Goal: Task Accomplishment & Management: Complete application form

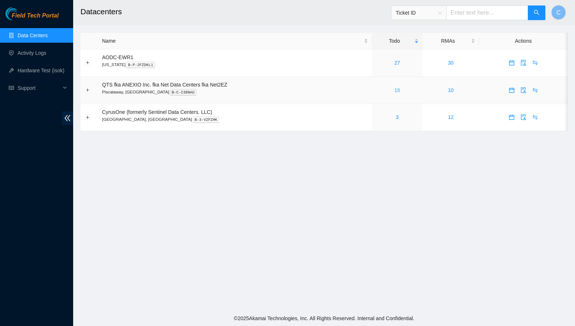
click at [399, 91] on link "16" at bounding box center [397, 90] width 6 height 6
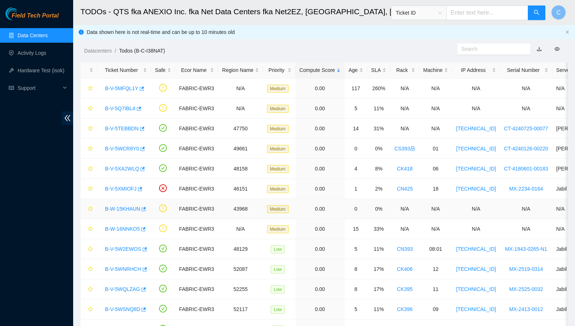
click at [128, 209] on link "B-W-15KHAUN" at bounding box center [122, 209] width 35 height 6
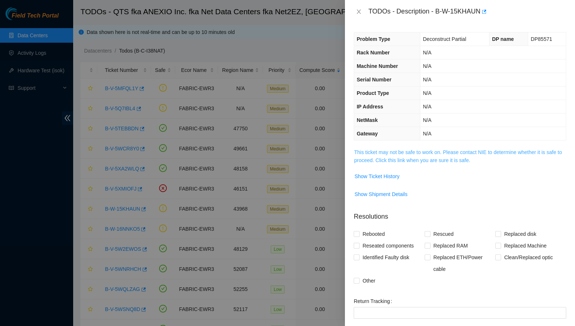
click at [436, 160] on link "This ticket may not be safe to work on. Please contact NIE to determine whether…" at bounding box center [458, 157] width 208 height 14
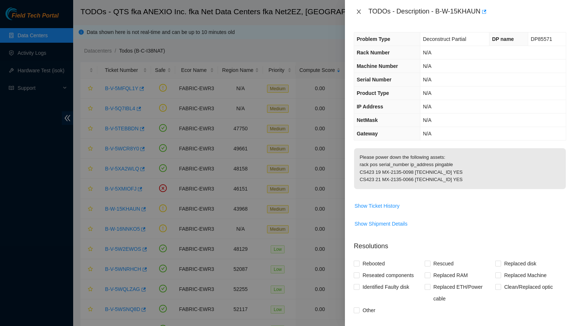
click at [358, 10] on icon "close" at bounding box center [359, 12] width 6 height 6
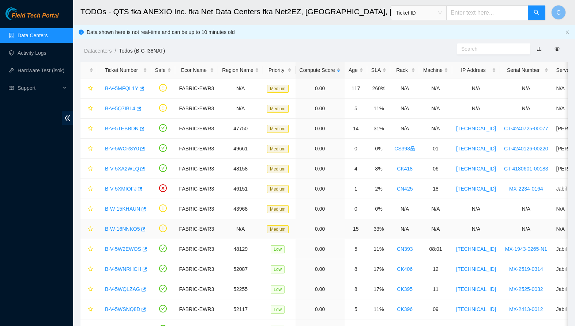
click at [117, 230] on link "B-W-16NNKO5" at bounding box center [122, 229] width 35 height 6
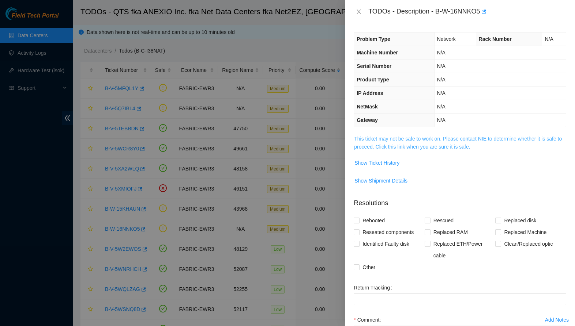
click at [421, 141] on link "This ticket may not be safe to work on. Please contact NIE to determine whether…" at bounding box center [458, 143] width 208 height 14
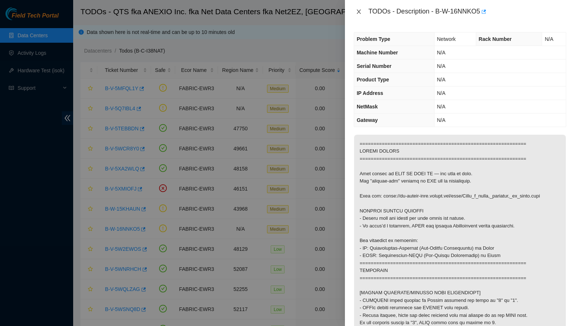
click at [359, 10] on icon "close" at bounding box center [359, 12] width 6 height 6
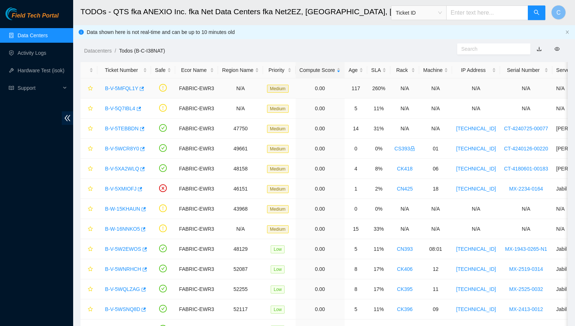
click at [124, 88] on link "B-V-5MFQL1Y" at bounding box center [121, 89] width 33 height 6
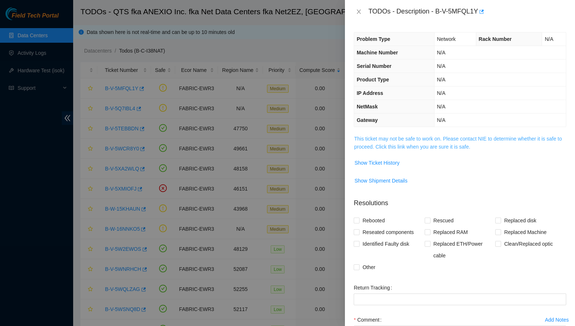
click at [407, 144] on link "This ticket may not be safe to work on. Please contact NIE to determine whether…" at bounding box center [458, 143] width 208 height 14
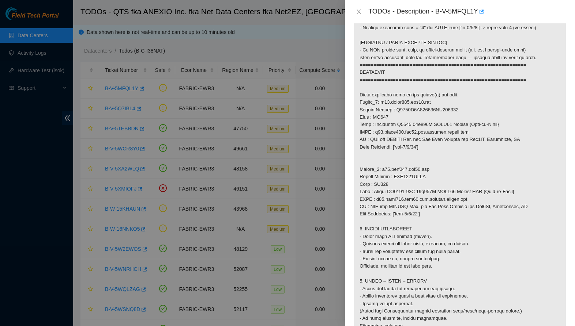
scroll to position [363, 0]
click at [359, 12] on icon "close" at bounding box center [359, 12] width 4 height 4
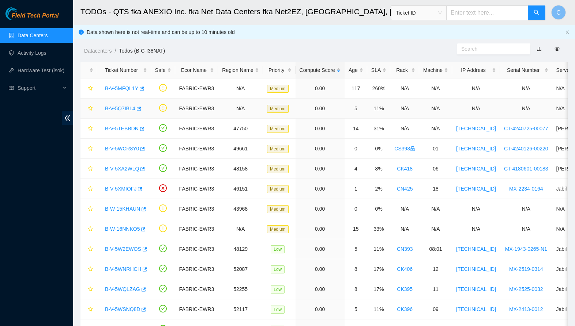
click at [124, 109] on link "B-V-5Q7IBL4" at bounding box center [120, 109] width 30 height 6
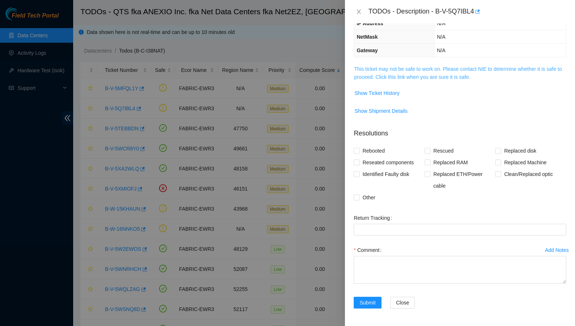
click at [441, 69] on link "This ticket may not be safe to work on. Please contact NIE to determine whether…" at bounding box center [458, 73] width 208 height 14
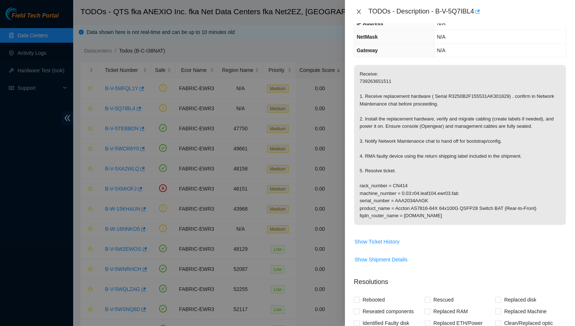
click at [359, 12] on icon "close" at bounding box center [359, 12] width 4 height 4
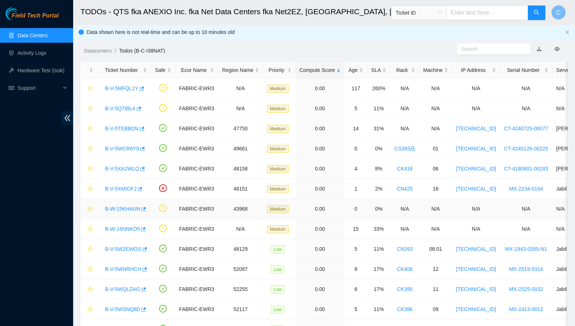
click at [118, 210] on link "B-W-15KHAUN" at bounding box center [122, 209] width 35 height 6
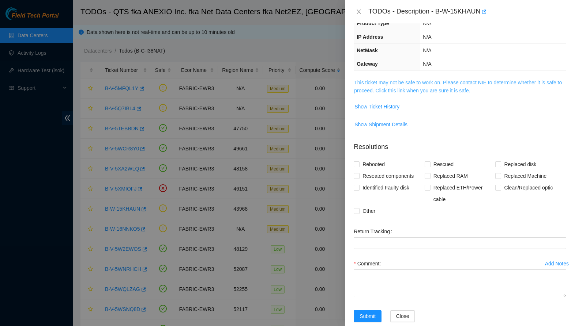
click at [438, 89] on link "This ticket may not be safe to work on. Please contact NIE to determine whether…" at bounding box center [458, 87] width 208 height 14
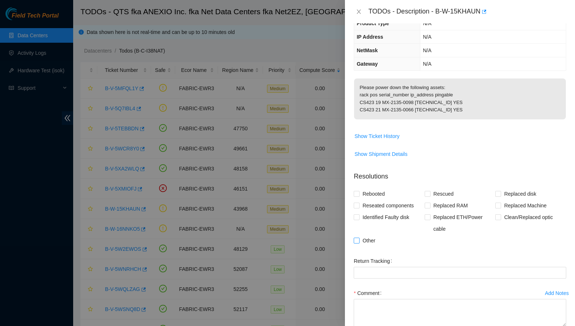
click at [367, 245] on span "Other" at bounding box center [368, 241] width 19 height 12
click at [359, 243] on input "Other" at bounding box center [355, 240] width 5 height 5
checkbox input "true"
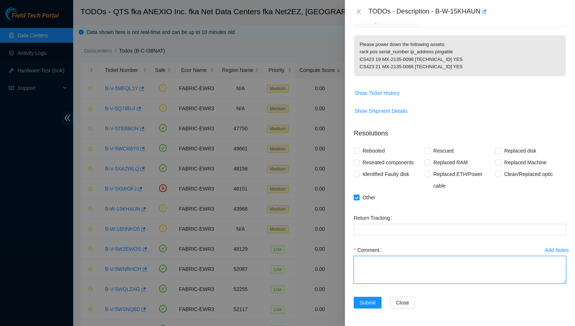
scroll to position [120, 0]
click at [393, 275] on textarea "Comment" at bounding box center [459, 270] width 212 height 28
click at [401, 264] on textarea "-Powered down assists." at bounding box center [459, 270] width 212 height 28
type textarea "-Powered down assets. ."
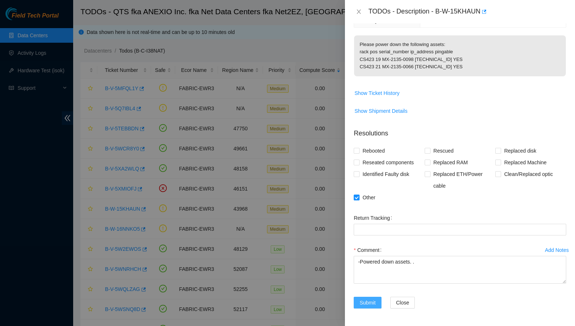
click at [373, 304] on span "Submit" at bounding box center [367, 303] width 16 height 8
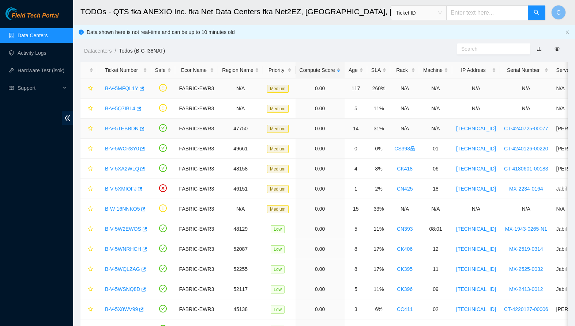
scroll to position [0, 0]
click at [122, 89] on link "B-V-5MFQL1Y" at bounding box center [121, 89] width 33 height 6
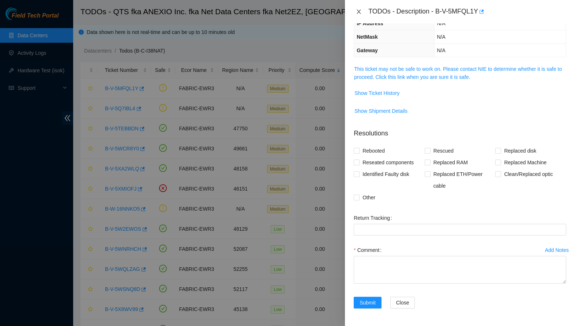
click at [358, 10] on icon "close" at bounding box center [359, 12] width 6 height 6
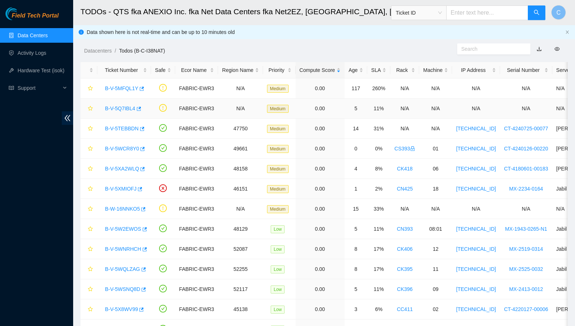
click at [122, 110] on link "B-V-5Q7IBL4" at bounding box center [120, 109] width 30 height 6
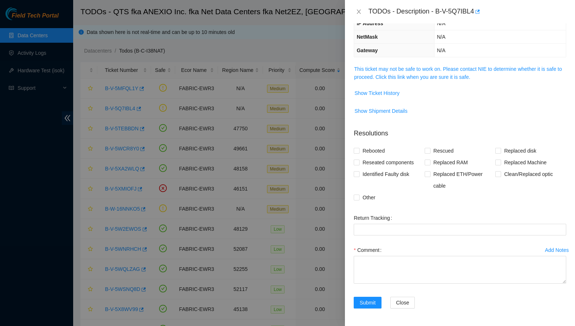
click at [438, 83] on td "This ticket may not be safe to work on. Please contact NIE to determine whether…" at bounding box center [459, 76] width 212 height 22
click at [441, 75] on link "This ticket may not be safe to work on. Please contact NIE to determine whether…" at bounding box center [458, 73] width 208 height 14
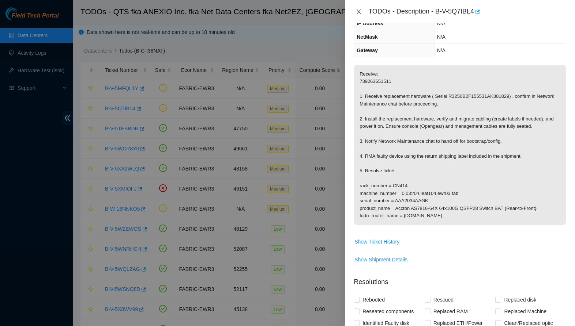
click at [359, 14] on icon "close" at bounding box center [359, 12] width 6 height 6
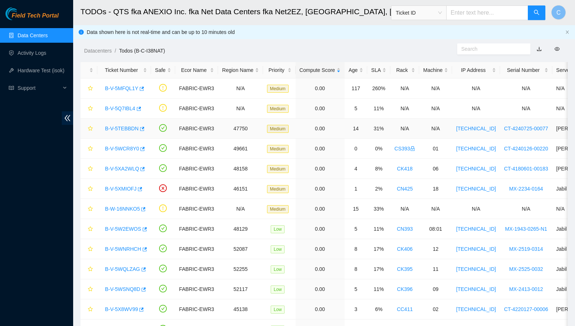
click at [125, 127] on link "B-V-5TEBBDN" at bounding box center [122, 129] width 34 height 6
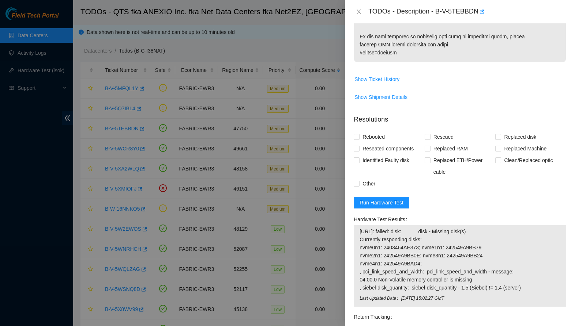
scroll to position [552, 0]
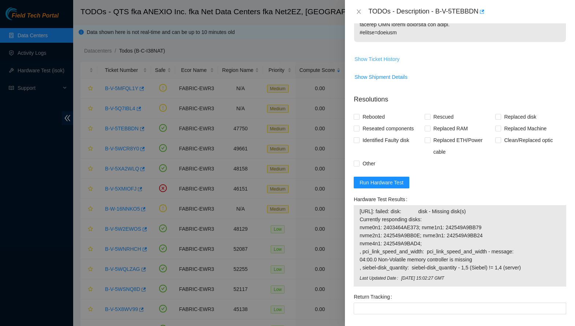
click at [390, 63] on span "Show Ticket History" at bounding box center [376, 59] width 45 height 8
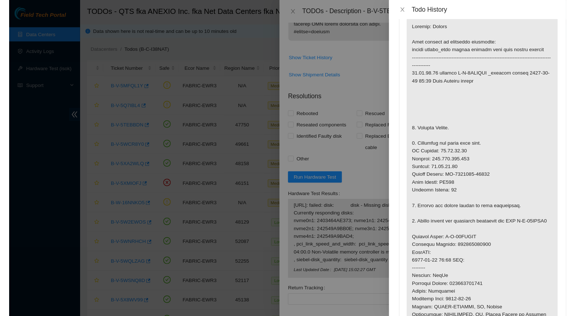
scroll to position [978, 0]
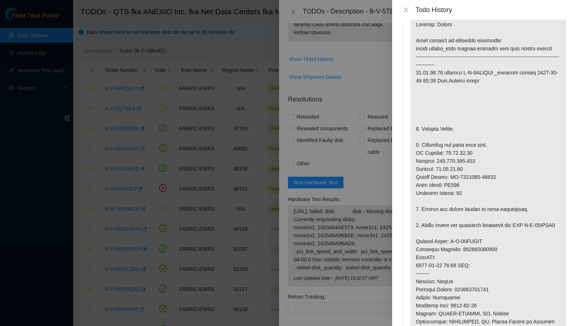
click at [484, 274] on p at bounding box center [488, 241] width 156 height 453
copy p "392535703418"
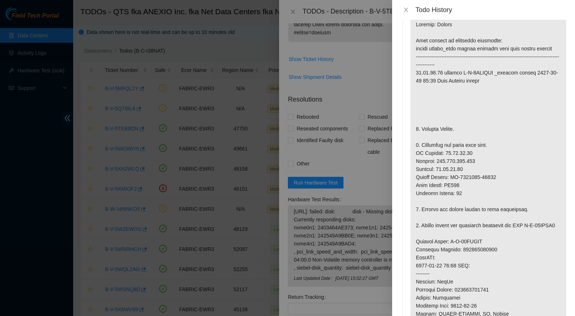
click at [510, 264] on p at bounding box center [488, 241] width 156 height 453
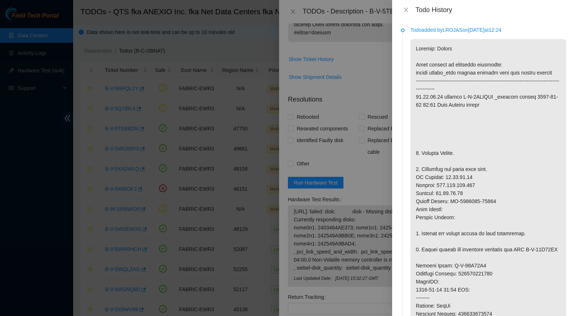
scroll to position [0, 0]
click at [404, 9] on icon "close" at bounding box center [406, 10] width 6 height 6
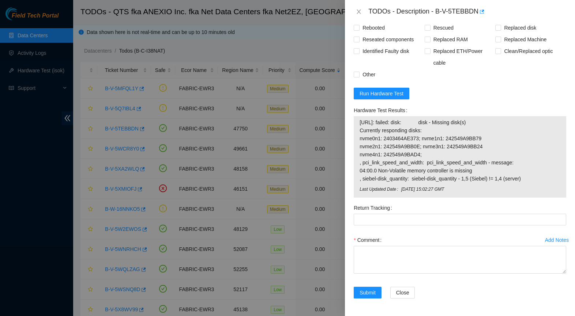
scroll to position [649, 0]
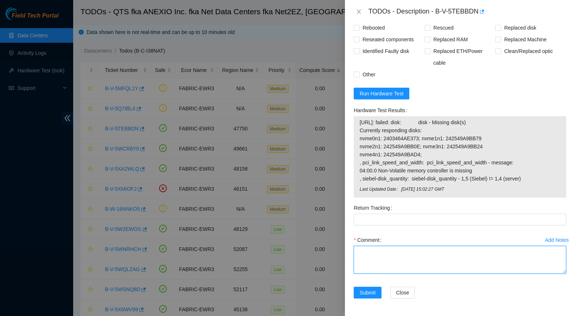
click at [392, 253] on textarea "Comment" at bounding box center [459, 260] width 212 height 28
paste textarea "-Safely powered down machine. -Removed machine s/n: MX-2134-0398. -Replaced wit…"
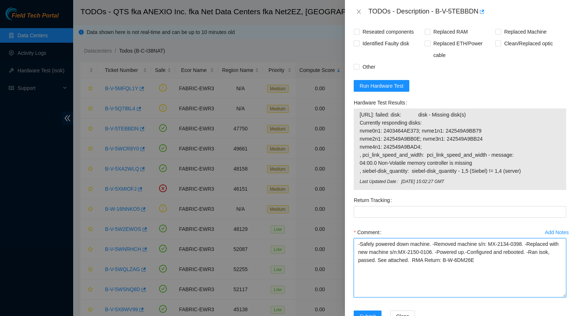
click at [526, 298] on textarea "-Safely powered down machine. -Removed machine s/n: MX-2134-0398. -Replaced wit…" at bounding box center [459, 267] width 212 height 59
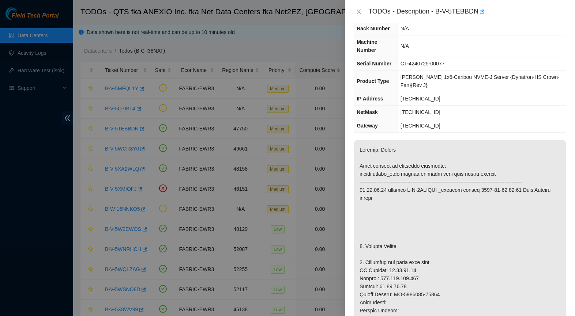
scroll to position [22, 0]
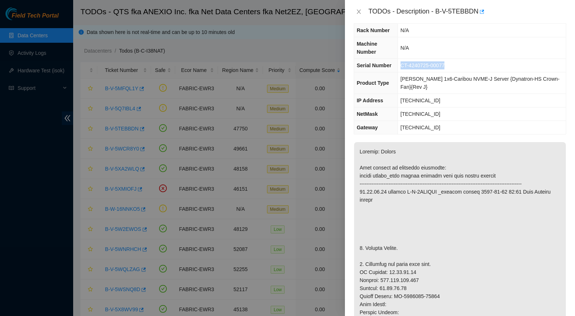
drag, startPoint x: 404, startPoint y: 65, endPoint x: 465, endPoint y: 64, distance: 60.7
click at [464, 64] on td "CT-4240725-00077" at bounding box center [481, 66] width 168 height 14
copy span "CT-4240725-00077"
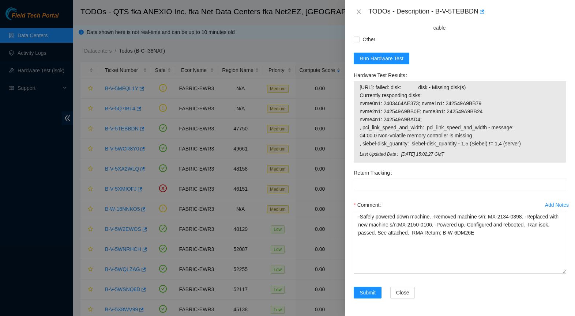
scroll to position [684, 0]
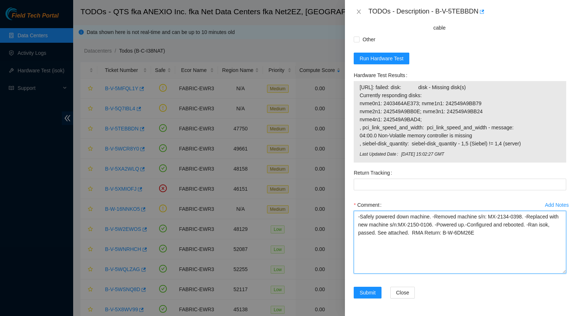
drag, startPoint x: 494, startPoint y: 217, endPoint x: 530, endPoint y: 218, distance: 35.8
click at [530, 218] on textarea "-Safely powered down machine. -Removed machine s/n: MX-2134-0398. -Replaced wit…" at bounding box center [459, 242] width 212 height 63
paste textarea "CT-4240725-00077"
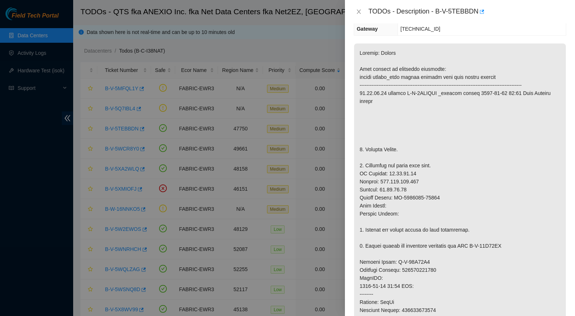
scroll to position [118, 0]
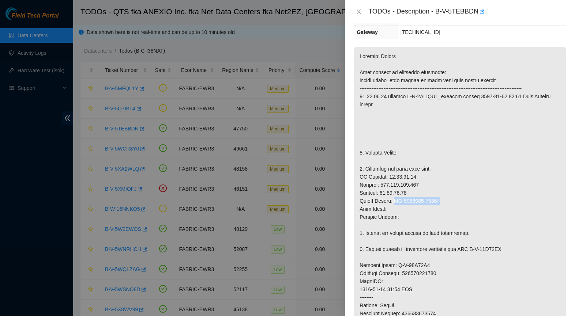
drag, startPoint x: 397, startPoint y: 210, endPoint x: 447, endPoint y: 207, distance: 50.2
click at [447, 207] on p at bounding box center [460, 261] width 212 height 429
copy p "CT-4241017-00084"
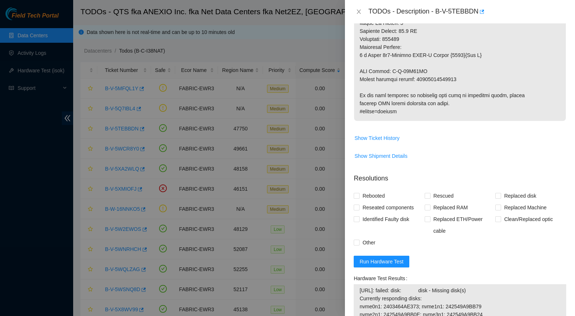
scroll to position [684, 0]
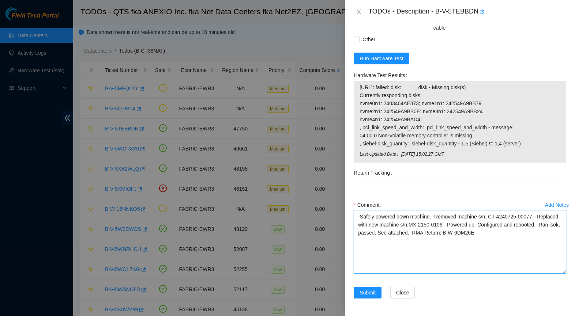
drag, startPoint x: 435, startPoint y: 225, endPoint x: 469, endPoint y: 226, distance: 34.0
click at [469, 226] on textarea "-Safely powered down machine. -Removed machine s/n: CT-4240725-00077. -Replaced…" at bounding box center [459, 242] width 212 height 63
paste textarea "CT-4241017-00084"
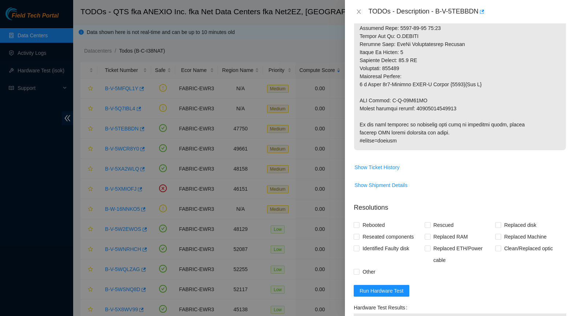
scroll to position [443, 0]
drag, startPoint x: 391, startPoint y: 109, endPoint x: 426, endPoint y: 108, distance: 34.7
copy p "B-W-16E95CE"
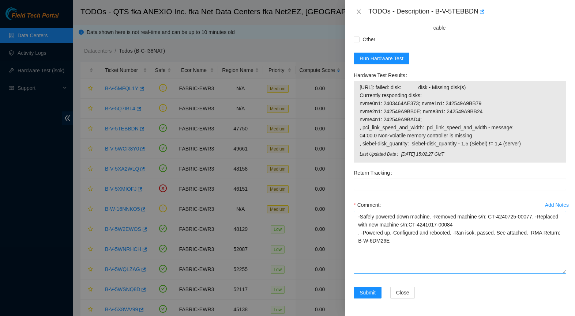
scroll to position [684, 0]
drag, startPoint x: 378, startPoint y: 241, endPoint x: 386, endPoint y: 255, distance: 16.2
click at [386, 255] on textarea "-Safely powered down machine. -Removed machine s/n: CT-4240725-00077. -Replaced…" at bounding box center [459, 242] width 212 height 63
paste textarea "16E95CE"
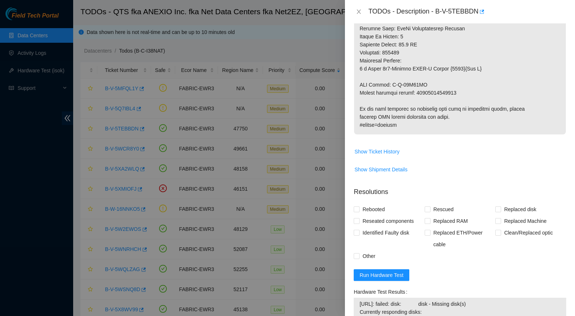
scroll to position [394, 0]
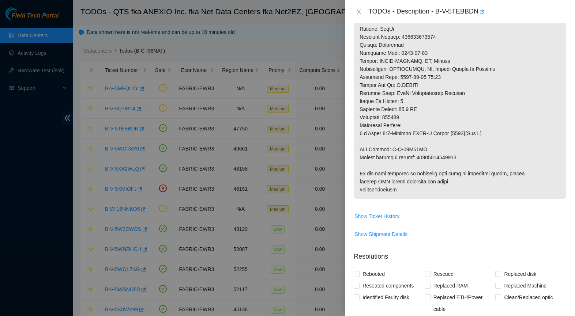
type textarea "-Safely powered down machine. -Removed machine s/n: CT-4240725-00077. -Replaced…"
copy p "93642900230097"
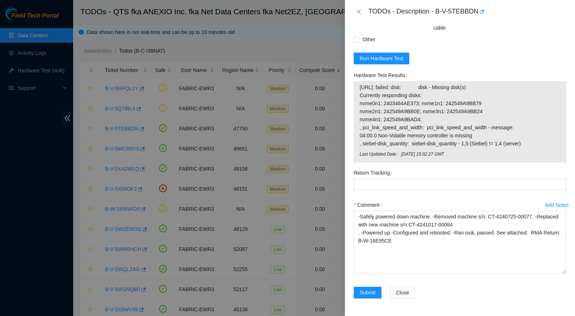
scroll to position [684, 0]
click at [415, 177] on div "Return Tracking" at bounding box center [459, 173] width 212 height 12
click at [416, 185] on Tracking "Return Tracking" at bounding box center [459, 185] width 212 height 12
paste Tracking "93642900230097"
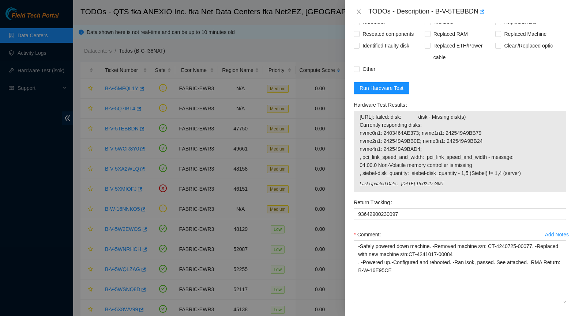
scroll to position [625, 0]
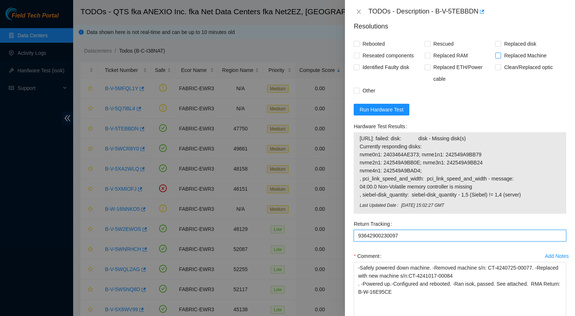
type Tracking "93642900230097"
click at [498, 58] on input "Replaced Machine" at bounding box center [497, 55] width 5 height 5
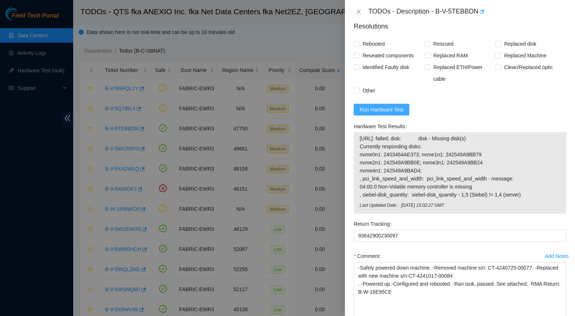
click at [404, 116] on button "Run Hardware Test" at bounding box center [381, 110] width 56 height 12
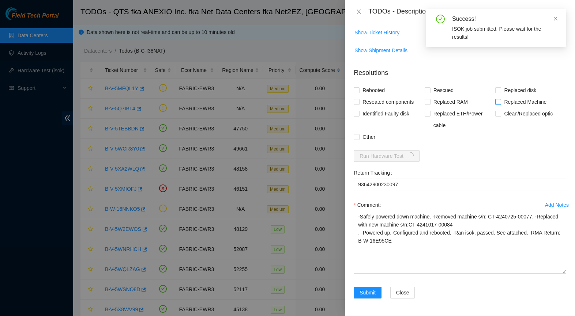
click at [503, 103] on span "Replaced Machine" at bounding box center [525, 102] width 48 height 12
click at [500, 103] on input "Replaced Machine" at bounding box center [497, 101] width 5 height 5
checkbox input "true"
click at [426, 90] on input "Rescued" at bounding box center [426, 89] width 5 height 5
checkbox input "true"
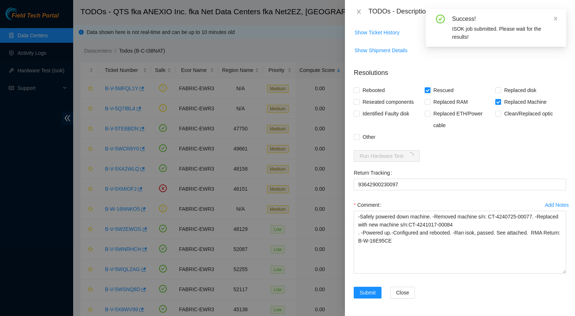
click at [366, 84] on form "Resolutions Rebooted Rescued Replaced disk Reseated components Replaced RAM Rep…" at bounding box center [459, 184] width 212 height 245
click at [364, 92] on span "Rebooted" at bounding box center [373, 90] width 28 height 12
click at [359, 92] on input "Rebooted" at bounding box center [355, 89] width 5 height 5
checkbox input "true"
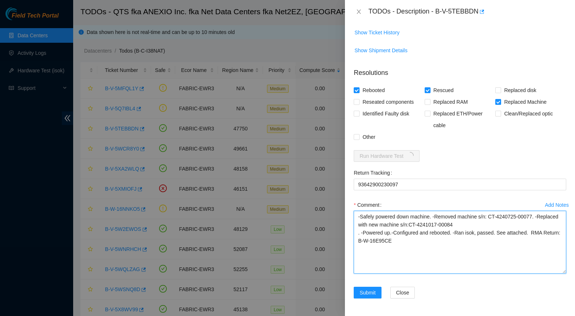
click at [358, 234] on textarea "-Safely powered down machine. -Removed machine s/n: CT-4240725-00077. -Replaced…" at bounding box center [459, 242] width 212 height 63
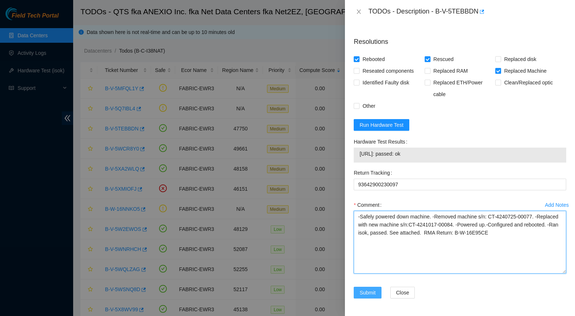
scroll to position [617, 0]
type textarea "-Safely powered down machine. -Removed machine s/n: CT-4240725-00077. -Replaced…"
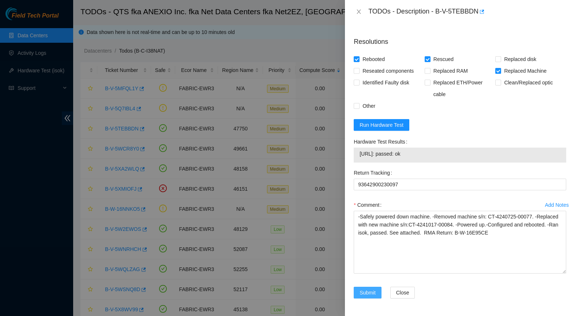
click at [373, 296] on span "Submit" at bounding box center [367, 293] width 16 height 8
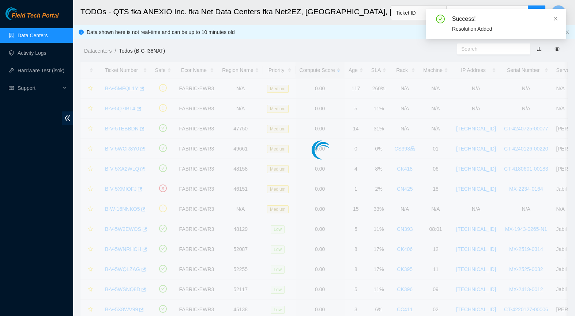
scroll to position [80, 0]
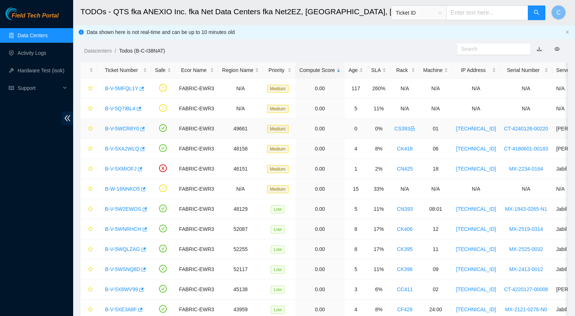
click at [119, 127] on link "B-V-5WCR8Y0" at bounding box center [122, 129] width 34 height 6
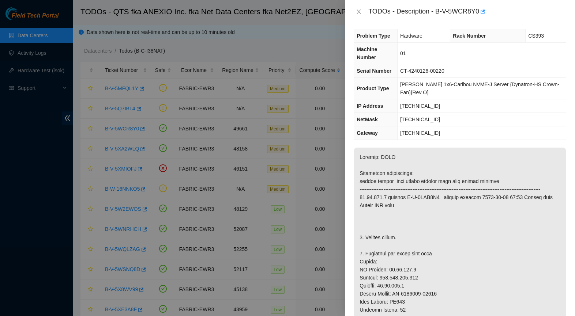
scroll to position [5, 0]
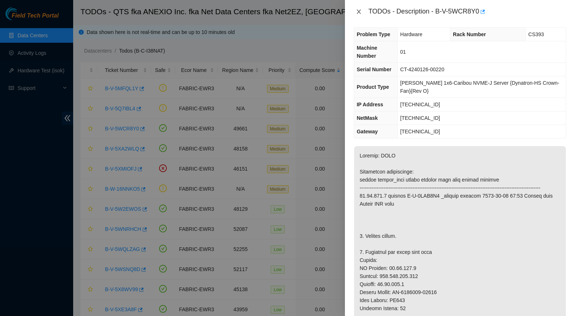
click at [360, 10] on icon "close" at bounding box center [359, 12] width 4 height 4
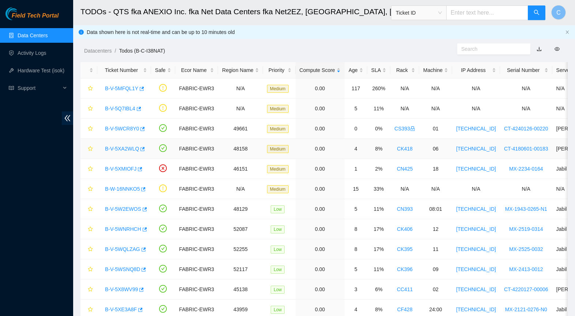
click at [125, 150] on link "B-V-5XA2WLQ" at bounding box center [122, 149] width 34 height 6
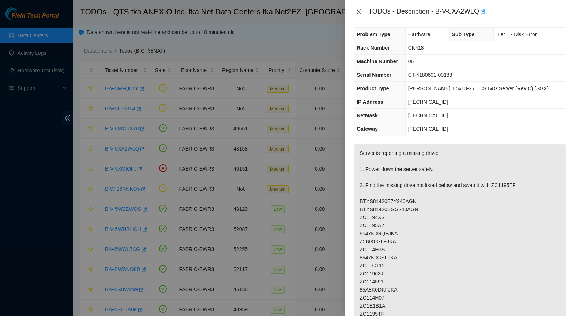
click at [357, 12] on icon "close" at bounding box center [359, 12] width 6 height 6
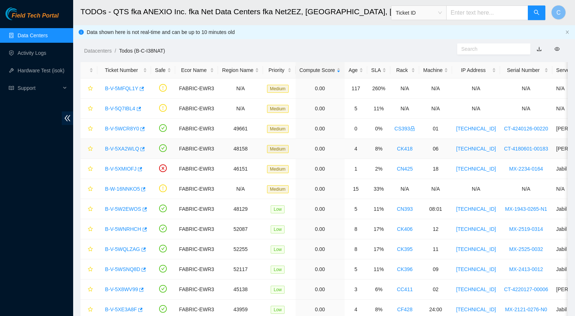
click at [121, 149] on link "B-V-5XA2WLQ" at bounding box center [122, 149] width 34 height 6
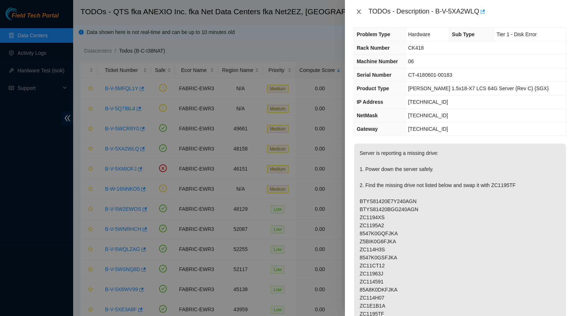
click at [359, 11] on icon "close" at bounding box center [359, 12] width 6 height 6
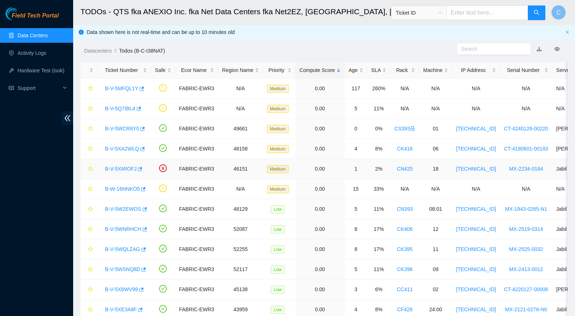
click at [125, 166] on link "B-V-5XMIOFJ" at bounding box center [120, 169] width 31 height 6
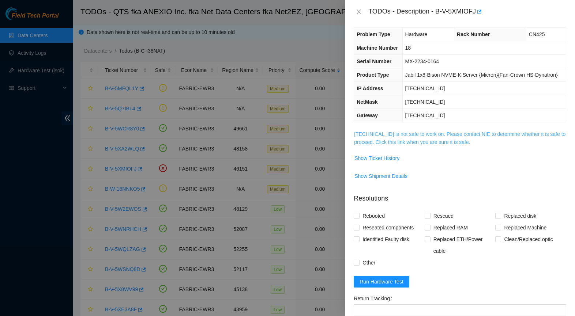
click at [410, 145] on link "[TECHNICAL_ID] is not safe to work on. Please contact NIE to determine whether …" at bounding box center [459, 138] width 211 height 14
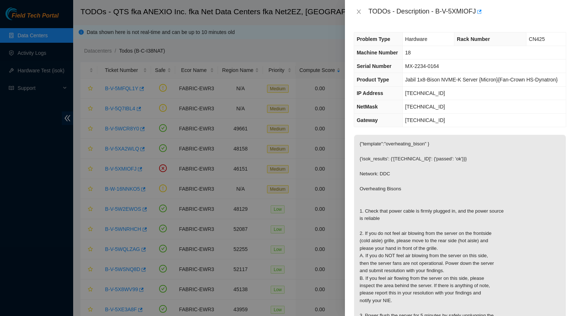
scroll to position [0, 0]
click at [361, 11] on icon "close" at bounding box center [359, 12] width 6 height 6
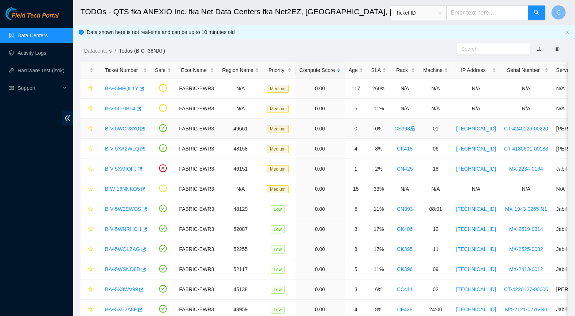
click at [124, 131] on link "B-V-5WCR8Y0" at bounding box center [122, 129] width 34 height 6
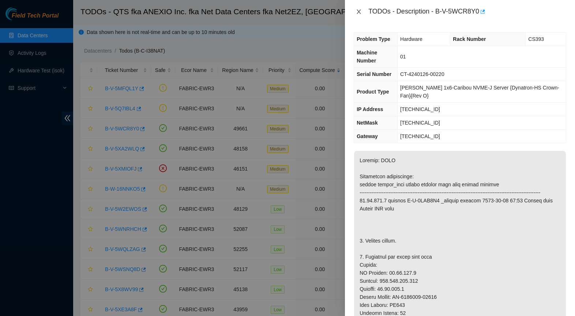
click at [357, 13] on icon "close" at bounding box center [359, 12] width 6 height 6
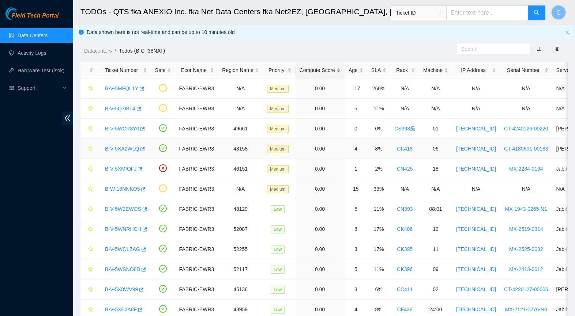
click at [114, 150] on link "B-V-5XA2WLQ" at bounding box center [122, 149] width 34 height 6
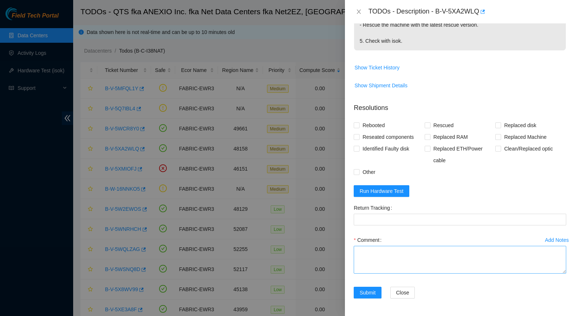
scroll to position [439, 0]
click at [402, 255] on textarea "Comment" at bounding box center [459, 260] width 212 height 28
type textarea "-"
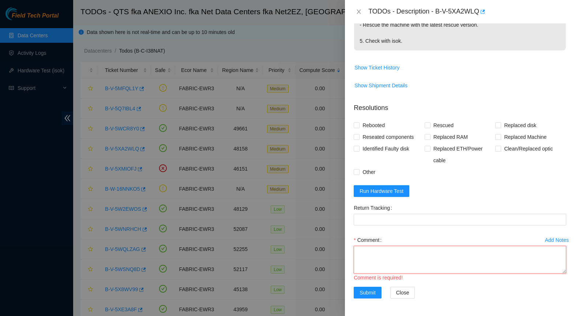
paste textarea "-Safely powered down machine. -Removed tray containing disk s/n: S45PNC0R689476…"
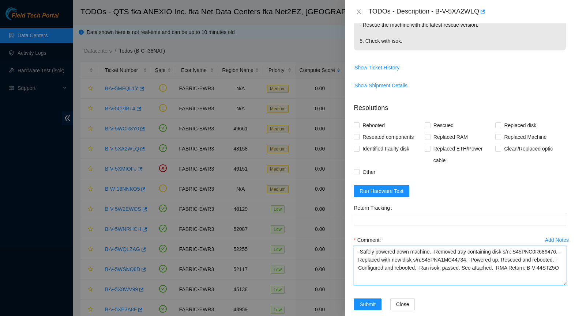
scroll to position [0, 0]
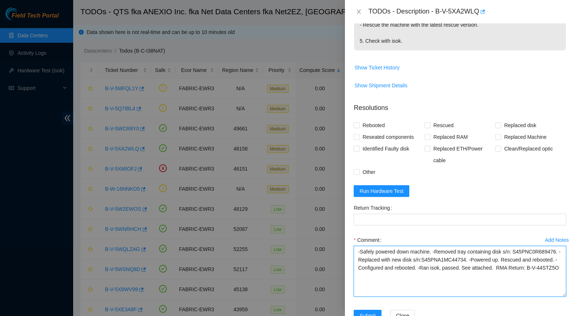
click at [546, 294] on textarea "-Safely powered down machine. -Removed tray containing disk s/n: S45PNC0R689476…" at bounding box center [459, 271] width 212 height 51
click at [424, 261] on textarea "-Safely powered down machine. -Removed tray containing disk s/n: S45PNC0R689476…" at bounding box center [459, 272] width 212 height 53
click at [448, 260] on textarea "-Safely powered down machine. -Removed tray containing disk s/n: S45PNC0R689476…" at bounding box center [459, 272] width 212 height 53
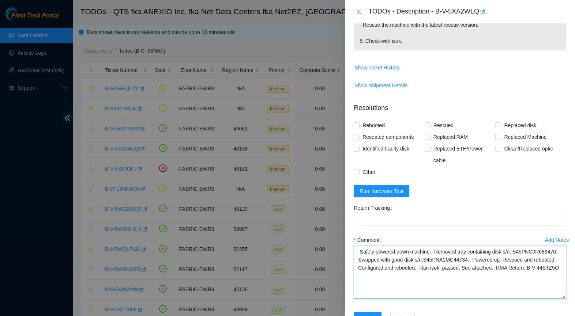
click at [497, 253] on textarea "-Safely powered down machine. -Removed tray containing disk s/n: S45PNC0R689476…" at bounding box center [459, 272] width 212 height 53
click at [386, 259] on textarea "-Safely powered down machine. -Removed tray containing missing disk s/n: S45PNC…" at bounding box center [459, 272] width 212 height 53
click at [489, 259] on textarea "-Safely powered down machine. -Removed tray containing missing disk s/n: ZC118Z…" at bounding box center [459, 272] width 212 height 53
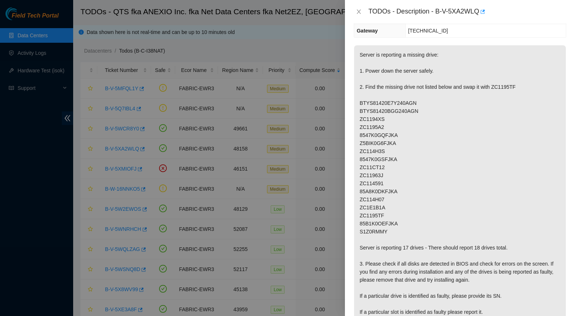
scroll to position [100, 0]
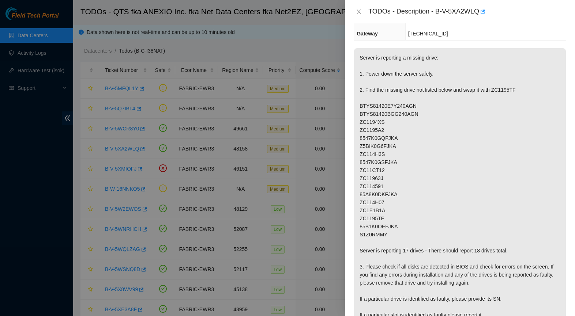
click at [506, 90] on p "Server is reporting a missing drive: 1. Power down the server safely. 2. Find t…" at bounding box center [460, 218] width 212 height 341
copy p "ZC1195TF"
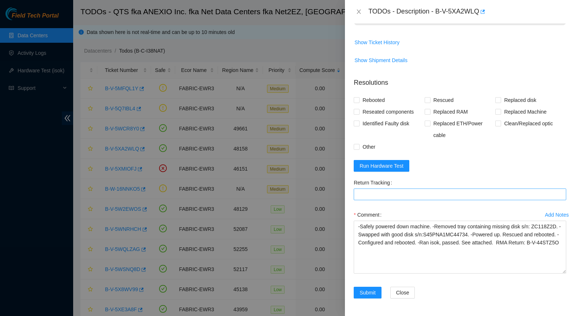
scroll to position [464, 0]
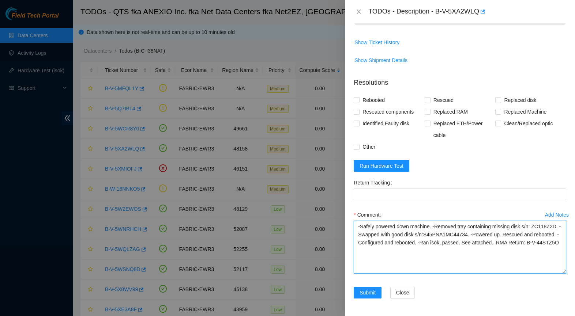
click at [476, 234] on textarea "-Safely powered down machine. -Removed tray containing missing disk s/n: ZC118Z…" at bounding box center [459, 247] width 212 height 53
paste textarea "ZC1195TF"
drag, startPoint x: 529, startPoint y: 243, endPoint x: 528, endPoint y: 254, distance: 11.3
click at [528, 254] on textarea "-Safely powered down machine. -Removed tray containing missing disk s/n: ZC118Z…" at bounding box center [459, 247] width 212 height 53
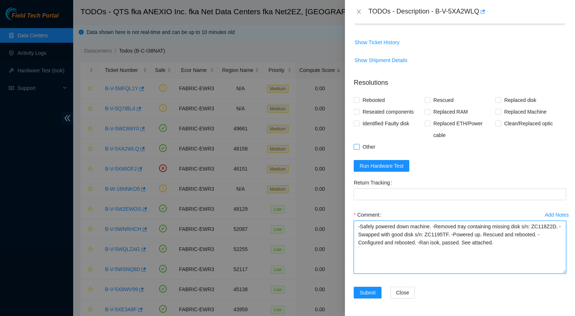
type textarea "-Safely powered down machine. -Removed tray containing missing disk s/n: ZC118Z…"
click at [371, 147] on span "Other" at bounding box center [368, 147] width 19 height 12
click at [359, 147] on input "Other" at bounding box center [355, 146] width 5 height 5
checkbox input "true"
click at [381, 122] on span "Identified Faulty disk" at bounding box center [385, 124] width 53 height 12
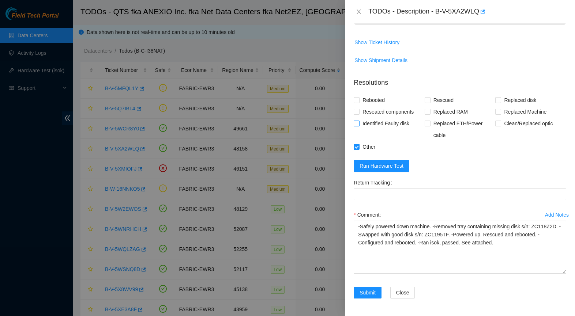
click at [359, 122] on input "Identified Faulty disk" at bounding box center [355, 123] width 5 height 5
checkbox input "true"
click at [533, 250] on textarea "-Safely powered down machine. -Removed tray containing missing disk s/n: ZC118Z…" at bounding box center [459, 247] width 212 height 53
click at [488, 238] on textarea "-Safely powered down machine. -Removed tray containing missing disk s/n: ZC118Z…" at bounding box center [459, 247] width 212 height 53
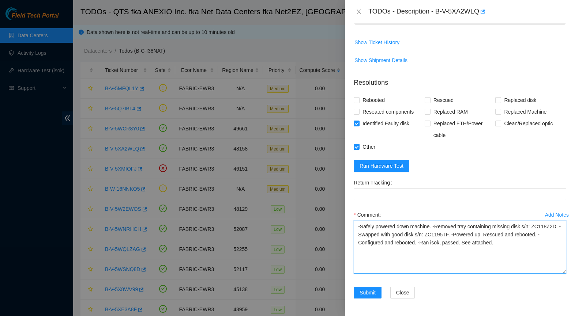
click at [488, 238] on textarea "-Safely powered down machine. -Removed tray containing missing disk s/n: ZC118Z…" at bounding box center [459, 247] width 212 height 53
click at [547, 245] on textarea "-Safely powered down machine. -Removed tray containing missing disk s/n: ZC118Z…" at bounding box center [459, 247] width 212 height 53
click at [538, 242] on textarea "-Safely powered down machine. -Removed tray containing missing disk s/n: ZC118Z…" at bounding box center [459, 247] width 212 height 53
click at [521, 242] on textarea "-Safely powered down machine. -Removed tray containing missing disk s/n: ZC118Z…" at bounding box center [459, 247] width 212 height 53
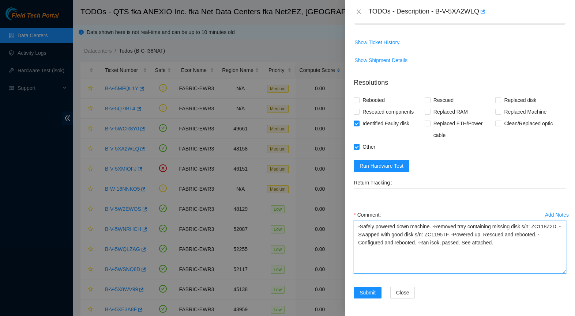
click at [533, 245] on textarea "-Safely powered down machine. -Removed tray containing missing disk s/n: ZC118Z…" at bounding box center [459, 247] width 212 height 53
click at [464, 243] on textarea "-Safely powered down machine. -Removed tray containing missing disk s/n: ZC118Z…" at bounding box center [459, 247] width 212 height 53
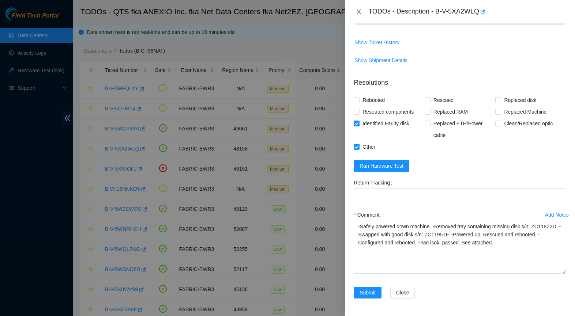
click at [359, 12] on icon "close" at bounding box center [359, 12] width 6 height 6
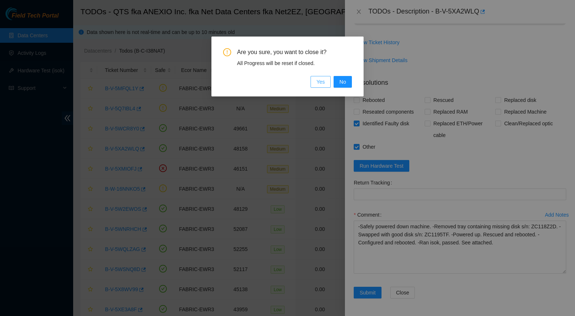
click at [324, 84] on span "Yes" at bounding box center [320, 82] width 8 height 8
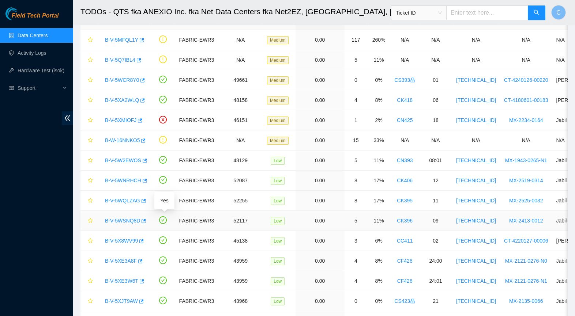
scroll to position [50, 0]
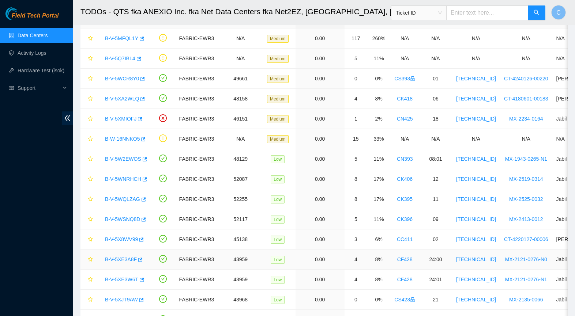
click at [120, 259] on link "B-V-5XE3A8F" at bounding box center [121, 260] width 32 height 6
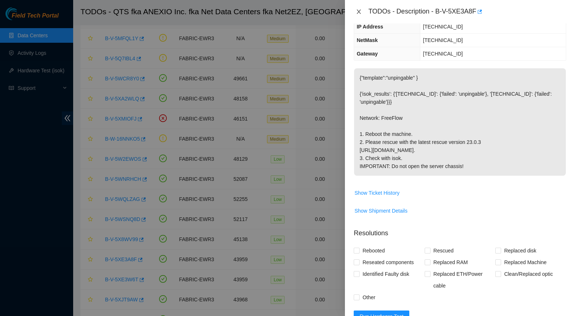
click at [361, 12] on icon "close" at bounding box center [359, 12] width 6 height 6
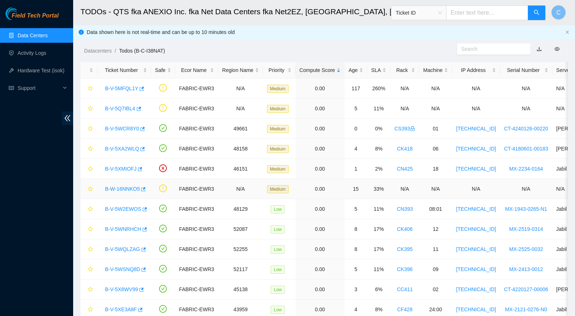
scroll to position [0, 0]
click at [123, 169] on link "B-V-5XMIOFJ" at bounding box center [120, 169] width 31 height 6
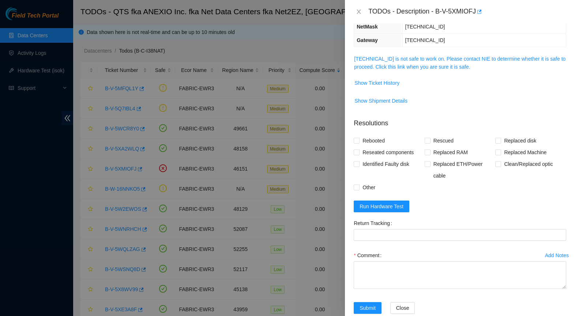
click at [452, 71] on span "[TECHNICAL_ID] is not safe to work on. Please contact NIE to determine whether …" at bounding box center [460, 63] width 212 height 16
click at [452, 70] on link "[TECHNICAL_ID] is not safe to work on. Please contact NIE to determine whether …" at bounding box center [459, 63] width 211 height 14
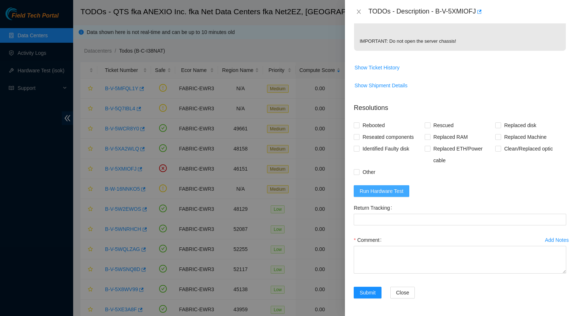
scroll to position [360, 0]
click at [382, 196] on button "Run Hardware Test" at bounding box center [381, 191] width 56 height 12
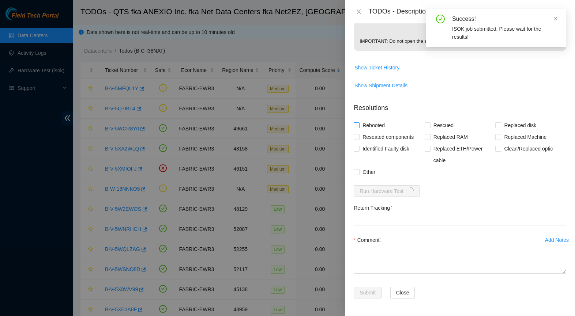
click at [367, 129] on span "Rebooted" at bounding box center [373, 126] width 28 height 12
click at [359, 128] on input "Rebooted" at bounding box center [355, 124] width 5 height 5
checkbox input "true"
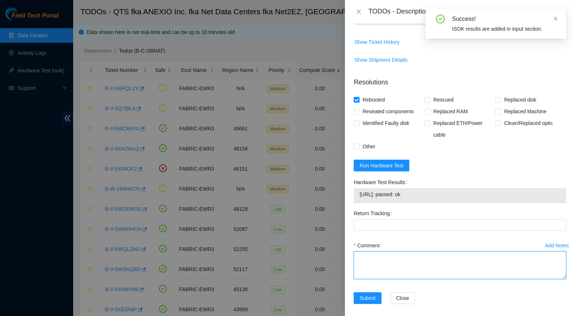
click at [405, 279] on textarea "Comment" at bounding box center [459, 266] width 212 height 28
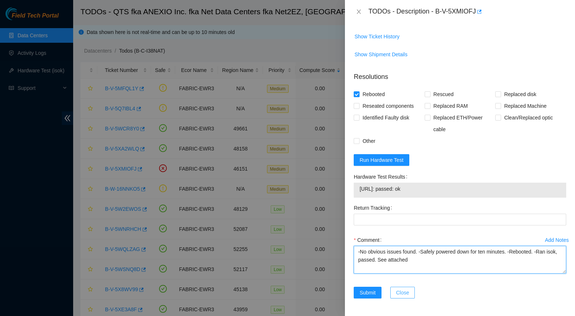
scroll to position [391, 0]
type textarea "-No obvious issues found. -Safely powered down for ten minutes. -Rebooted. -Ran…"
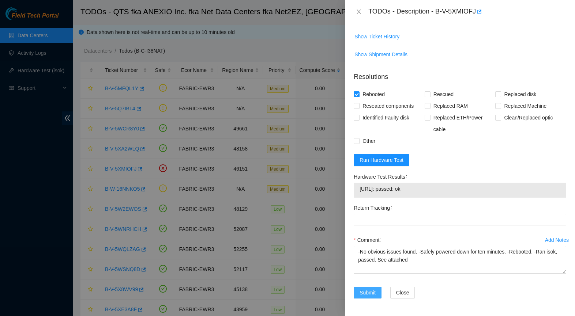
click at [377, 294] on button "Submit" at bounding box center [367, 293] width 28 height 12
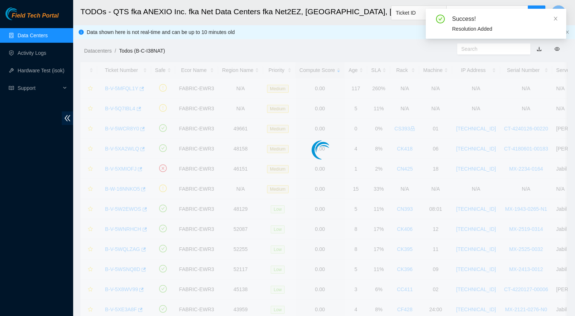
scroll to position [80, 0]
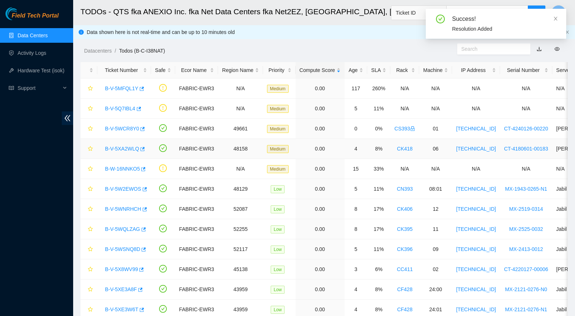
click at [125, 148] on link "B-V-5XA2WLQ" at bounding box center [122, 149] width 34 height 6
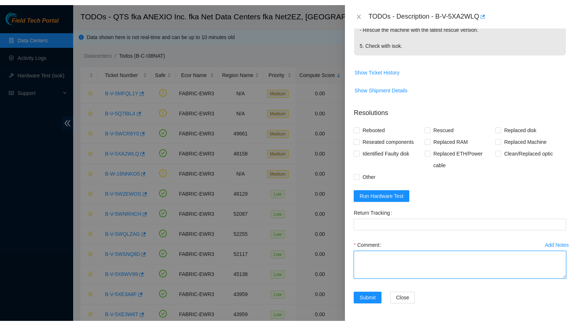
scroll to position [439, 0]
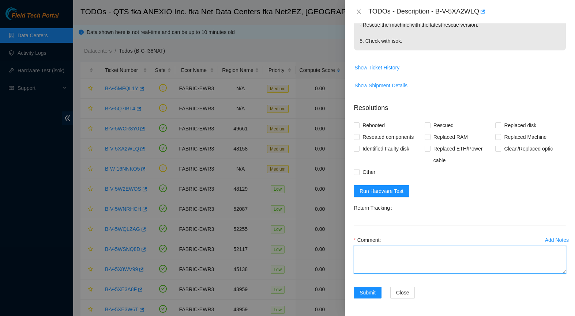
click at [403, 254] on textarea "Comment" at bounding box center [459, 260] width 212 height 28
paste textarea "-Safely powered down machine. -Removed tray containing missing disk s/n: ZC118Z…"
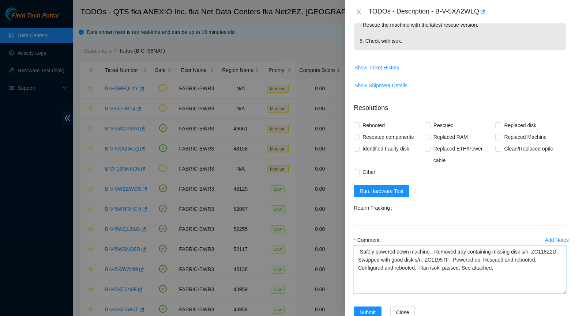
click at [522, 294] on textarea "-Safely powered down machine. -Removed tray containing missing disk s/n: ZC118Z…" at bounding box center [459, 270] width 212 height 48
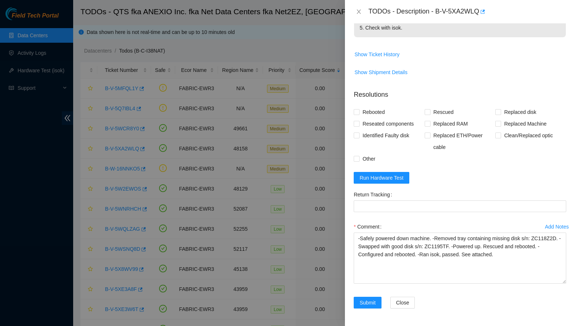
scroll to position [452, 0]
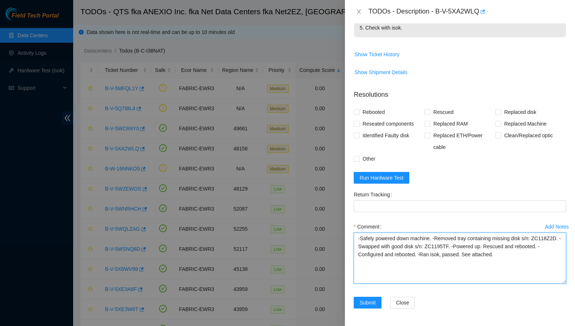
click at [469, 253] on textarea "-Safely powered down machine. -Removed tray containing missing disk s/n: ZC118Z…" at bounding box center [459, 258] width 212 height 51
click at [533, 254] on textarea "-Safely powered down machine. -Removed tray containing missing disk s/n: ZC118Z…" at bounding box center [459, 258] width 212 height 51
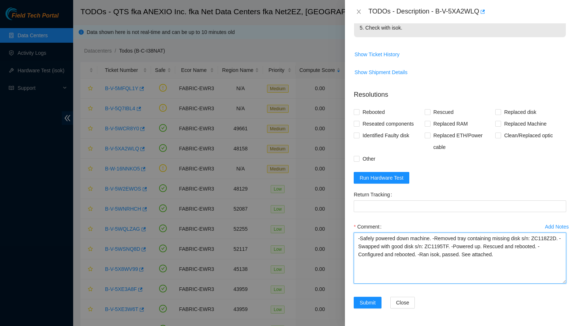
click at [533, 254] on textarea "-Safely powered down machine. -Removed tray containing missing disk s/n: ZC118Z…" at bounding box center [459, 258] width 212 height 51
type textarea "-Safely powered down machine. -Removed tray containing missing disk s/n: ZC118Z…"
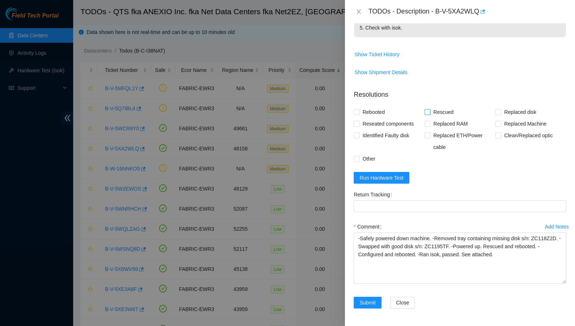
click at [443, 112] on span "Rescued" at bounding box center [443, 112] width 26 height 12
click at [430, 112] on input "Rescued" at bounding box center [426, 111] width 5 height 5
checkbox input "true"
click at [371, 136] on span "Identified Faulty disk" at bounding box center [385, 136] width 53 height 12
click at [359, 136] on input "Identified Faulty disk" at bounding box center [355, 135] width 5 height 5
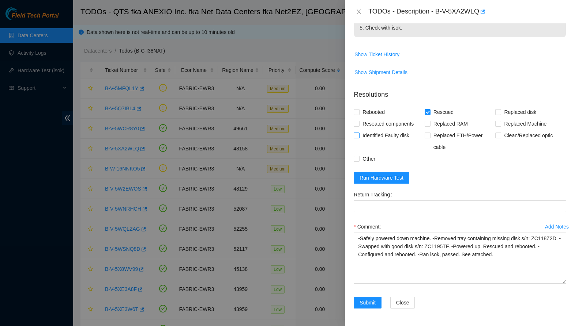
checkbox input "true"
click at [363, 161] on span "Other" at bounding box center [368, 159] width 19 height 12
click at [359, 161] on input "Other" at bounding box center [355, 158] width 5 height 5
checkbox input "true"
click at [400, 178] on span "Run Hardware Test" at bounding box center [381, 178] width 44 height 8
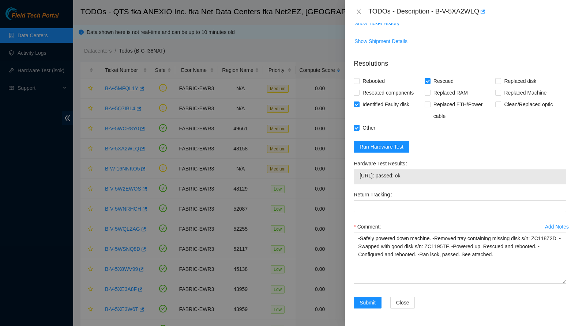
scroll to position [483, 0]
click at [367, 304] on span "Submit" at bounding box center [367, 303] width 16 height 8
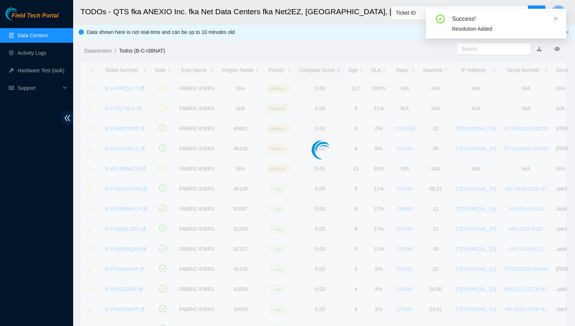
scroll to position [70, 0]
